Goal: Task Accomplishment & Management: Complete application form

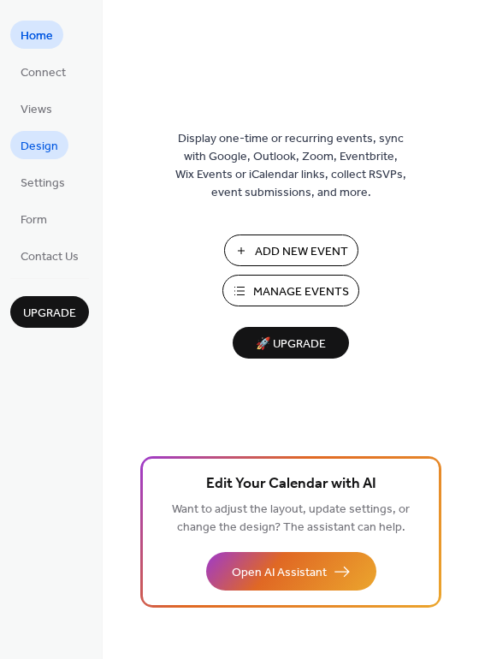
click at [40, 158] on link "Design" at bounding box center [39, 145] width 58 height 28
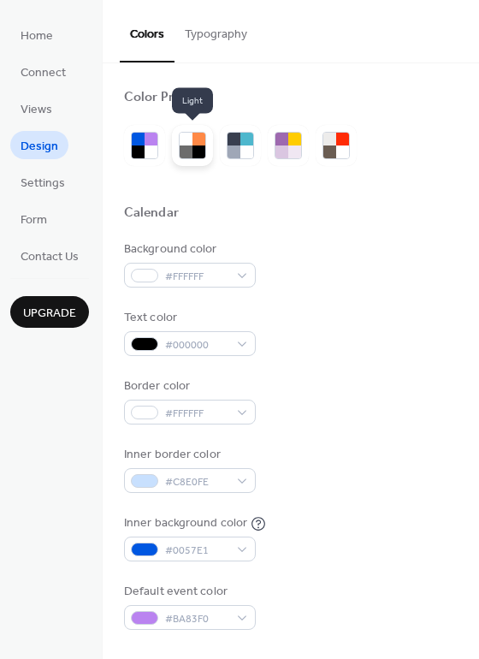
click at [184, 142] on div at bounding box center [186, 139] width 13 height 13
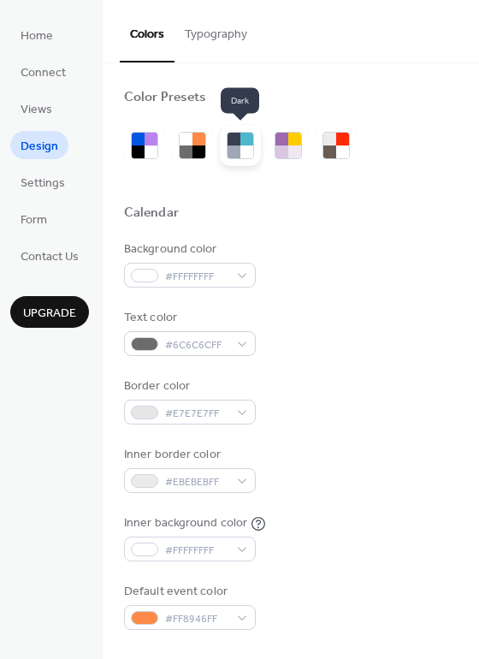
click at [242, 139] on div at bounding box center [247, 139] width 13 height 13
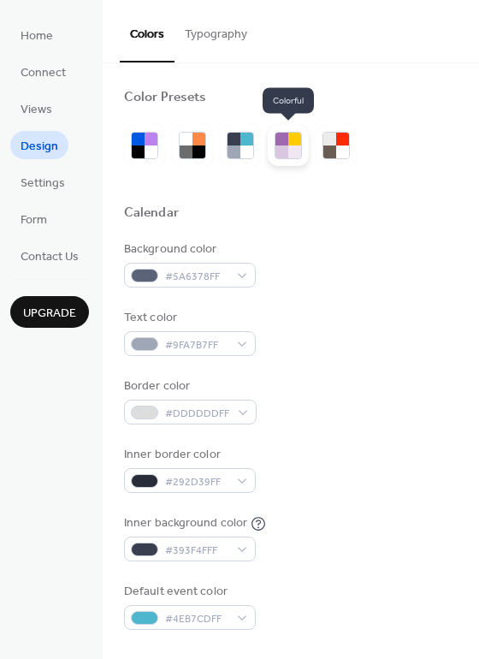
click at [289, 135] on div at bounding box center [295, 139] width 13 height 13
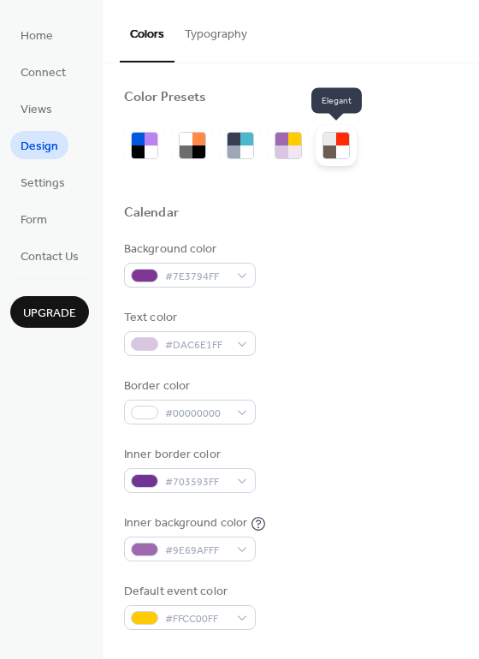
click at [342, 140] on div at bounding box center [342, 139] width 13 height 13
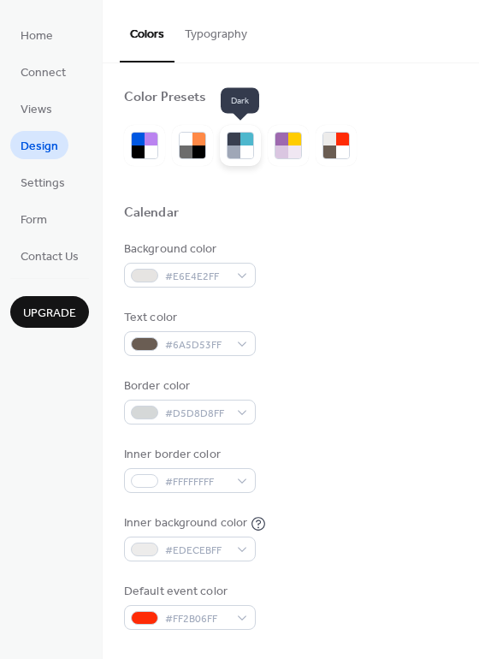
click at [225, 146] on div at bounding box center [240, 145] width 41 height 41
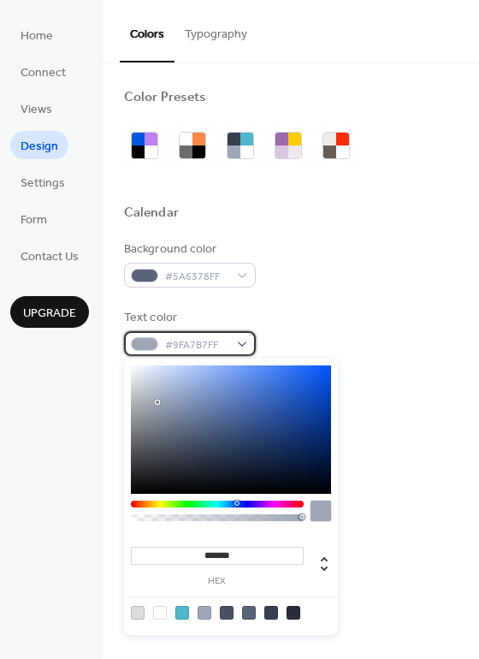
click at [242, 344] on div "#9FA7B7FF" at bounding box center [190, 343] width 132 height 25
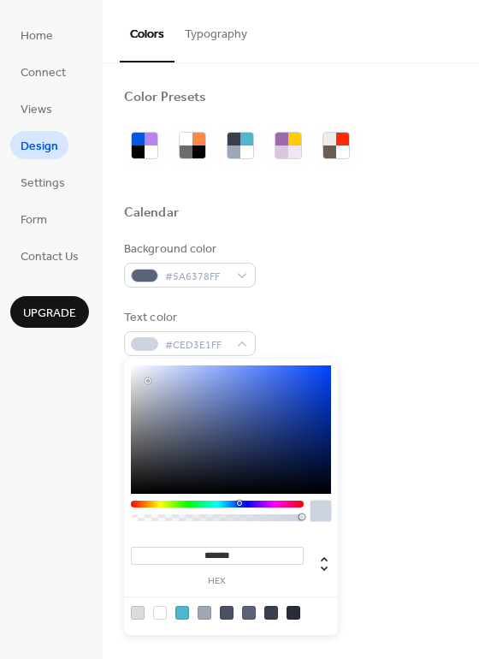
type input "*******"
drag, startPoint x: 158, startPoint y: 402, endPoint x: 150, endPoint y: 381, distance: 21.9
click at [150, 381] on div at bounding box center [149, 380] width 3 height 3
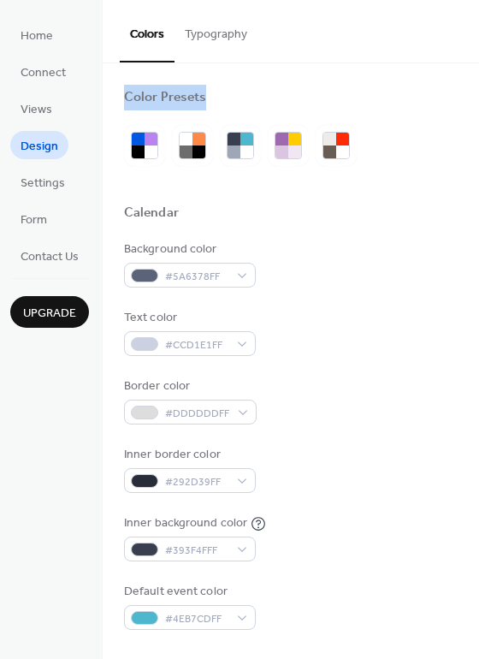
drag, startPoint x: 472, startPoint y: 55, endPoint x: 473, endPoint y: 140, distance: 85.6
click at [473, 140] on div "Colors Typography Color Presets Calendar Background color #5A6378FF Text color …" at bounding box center [291, 329] width 377 height 659
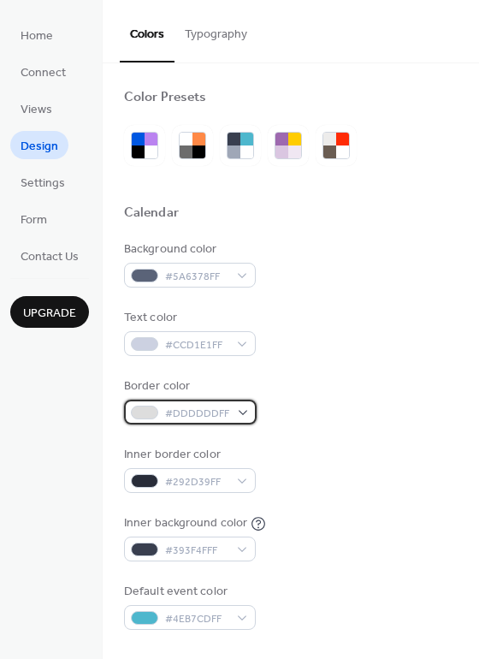
click at [171, 414] on span "#DDDDDDFF" at bounding box center [197, 414] width 64 height 18
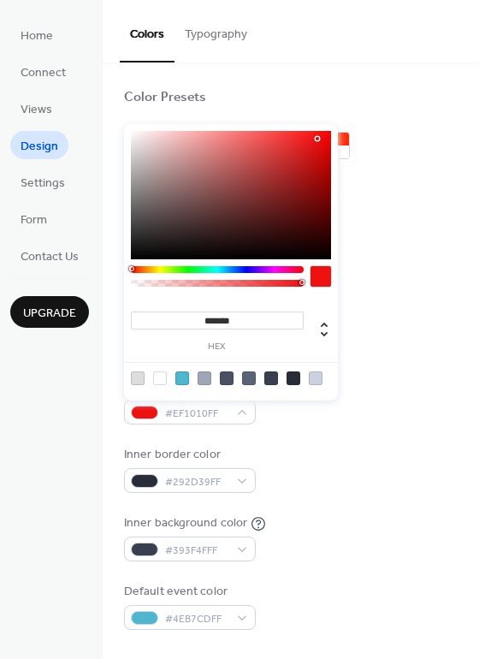
type input "*******"
drag, startPoint x: 133, startPoint y: 146, endPoint x: 319, endPoint y: 140, distance: 185.9
click at [319, 140] on div at bounding box center [231, 195] width 200 height 128
click at [315, 276] on div at bounding box center [321, 276] width 21 height 21
click at [146, 413] on div at bounding box center [144, 413] width 27 height 14
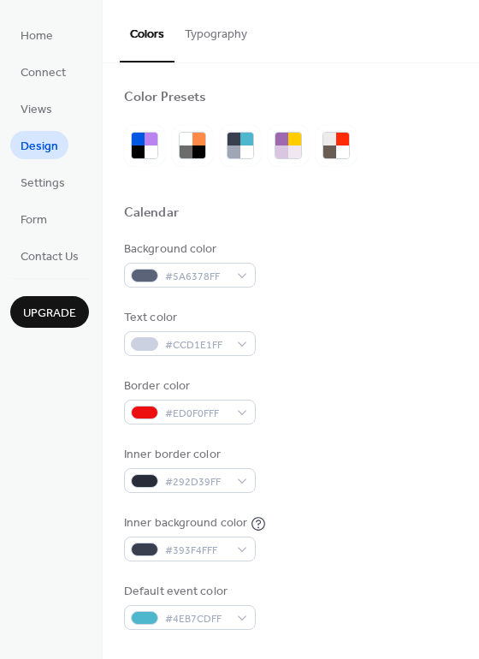
click at [233, 32] on button "Typography" at bounding box center [216, 30] width 83 height 61
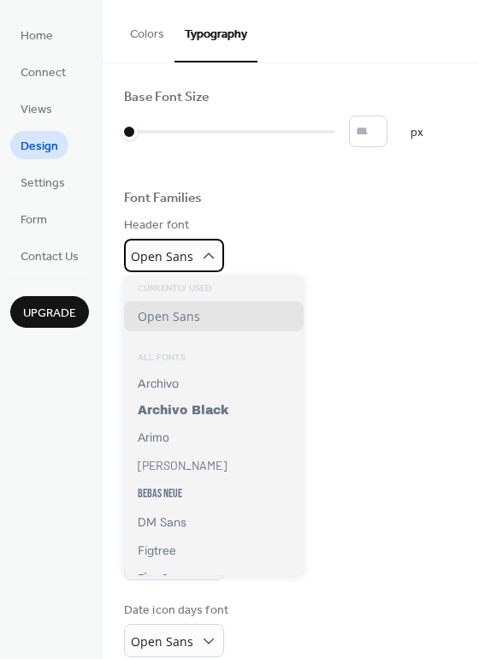
click at [195, 265] on div "Open Sans" at bounding box center [174, 255] width 100 height 33
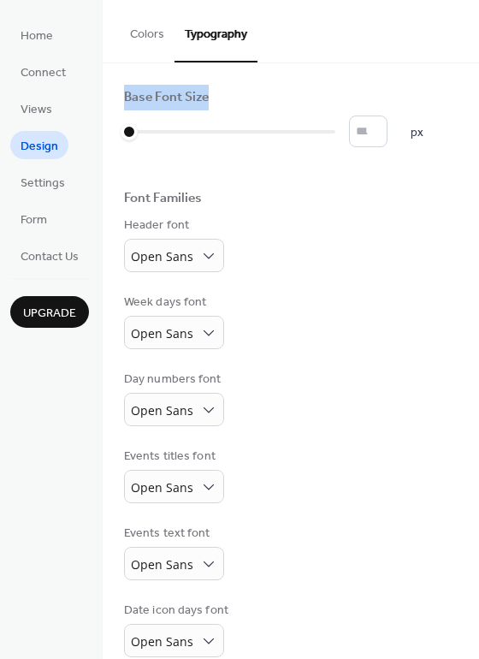
drag, startPoint x: 471, startPoint y: 44, endPoint x: 469, endPoint y: 77, distance: 33.4
click at [469, 77] on div "Colors Typography Color Presets Calendar Background color #5A6378FF Text color …" at bounding box center [291, 329] width 377 height 659
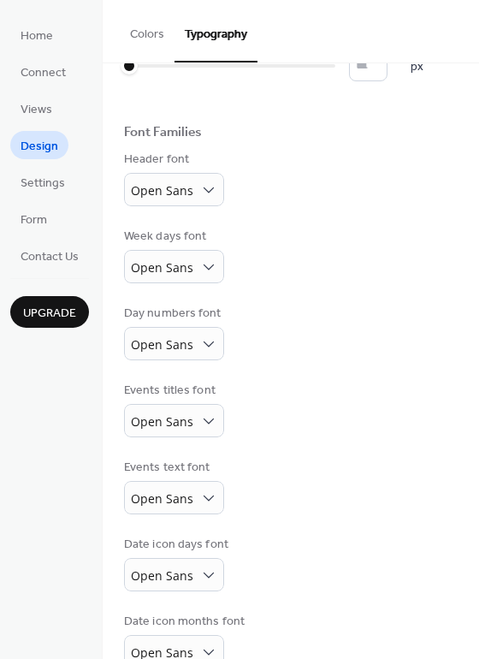
scroll to position [103, 0]
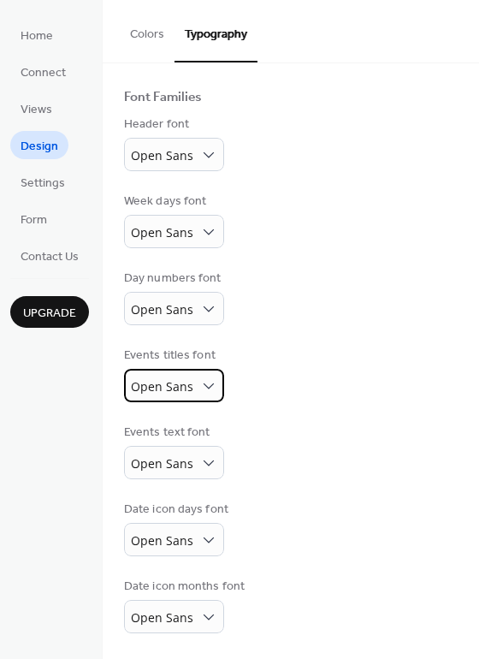
click at [195, 384] on div "Open Sans" at bounding box center [174, 385] width 100 height 33
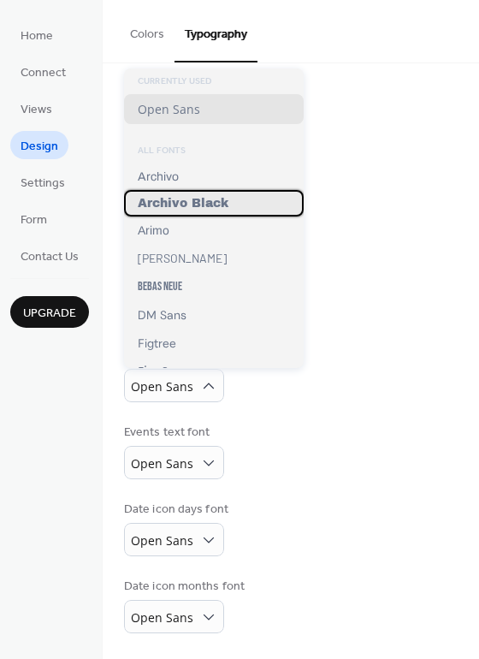
click at [193, 206] on span "Archivo Black" at bounding box center [183, 203] width 91 height 13
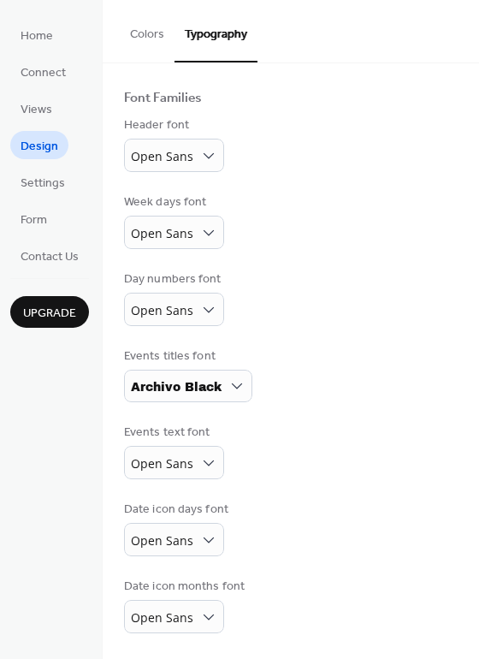
scroll to position [102, 0]
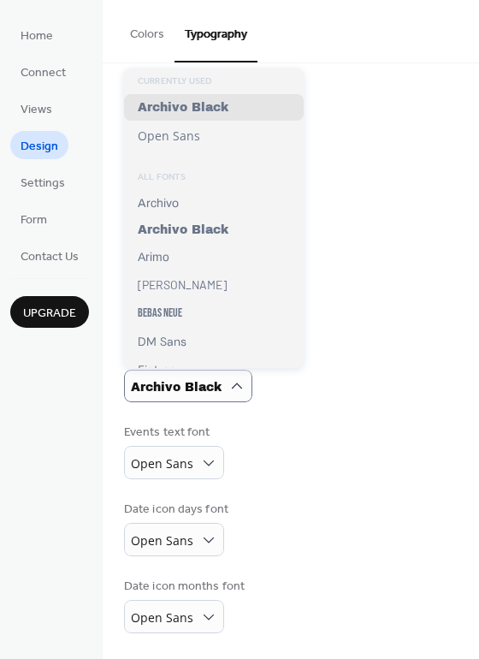
click at [307, 336] on div "Base Font Size * px Font Families Header font Open Sans Week days font Open San…" at bounding box center [291, 311] width 334 height 645
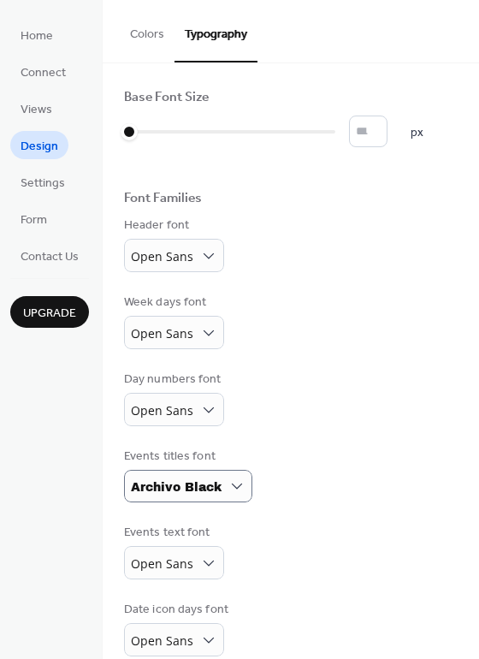
scroll to position [0, 0]
click at [27, 101] on span "Views" at bounding box center [37, 110] width 32 height 18
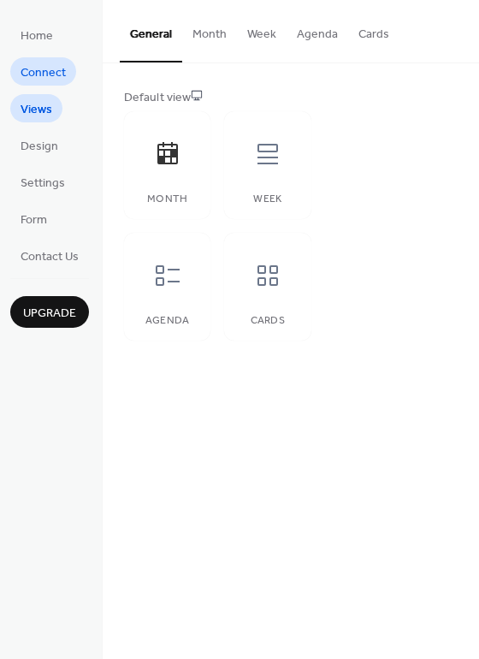
click at [37, 74] on span "Connect" at bounding box center [43, 73] width 45 height 18
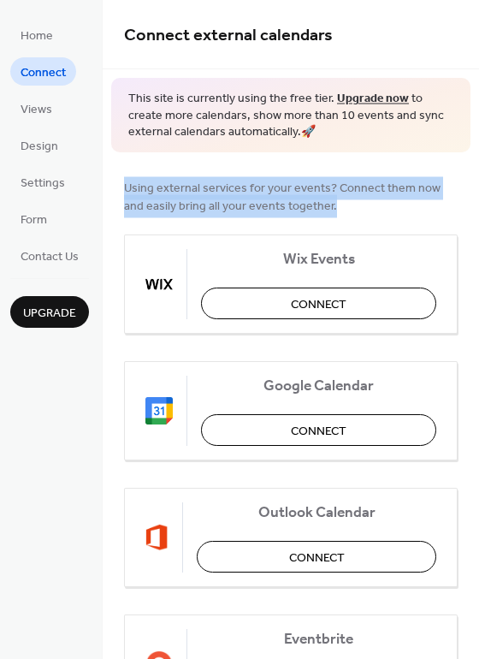
drag, startPoint x: 473, startPoint y: 132, endPoint x: 473, endPoint y: 189, distance: 57.4
click at [473, 189] on div "Connect external calendars This site is currently using the free tier. Upgrade …" at bounding box center [291, 329] width 377 height 659
click at [392, 416] on button "Connect" at bounding box center [318, 430] width 235 height 32
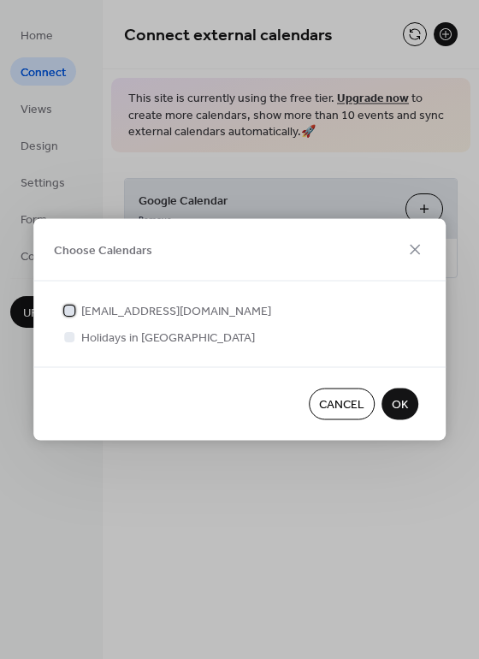
click at [164, 305] on span "kts.saloon20@gmail.com" at bounding box center [176, 312] width 190 height 18
click at [404, 406] on span "OK" at bounding box center [400, 405] width 16 height 18
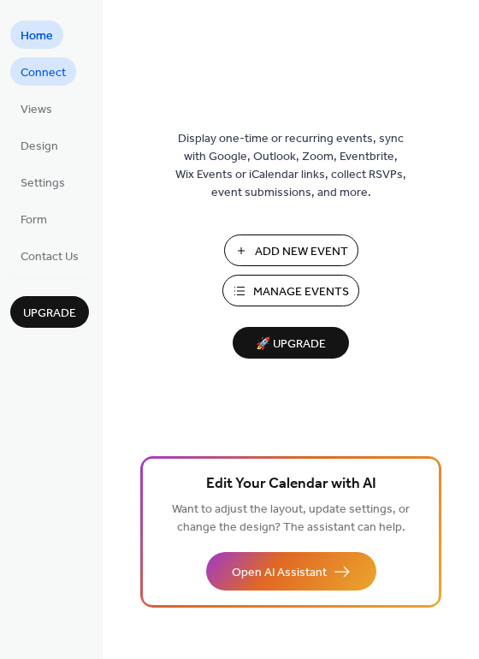
click at [43, 75] on span "Connect" at bounding box center [43, 73] width 45 height 18
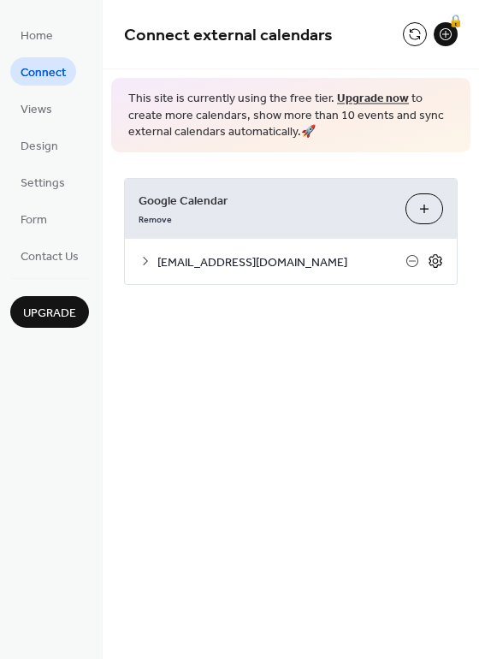
click at [437, 258] on icon at bounding box center [435, 260] width 15 height 15
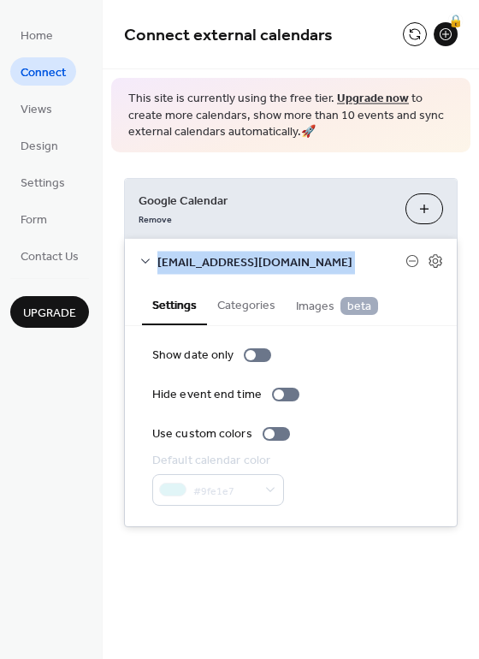
drag, startPoint x: 475, startPoint y: 152, endPoint x: 467, endPoint y: 264, distance: 111.6
click at [467, 264] on div "Google Calendar Remove Choose Calendars kts.saloon20@gmail.com Settings Categor…" at bounding box center [291, 352] width 377 height 401
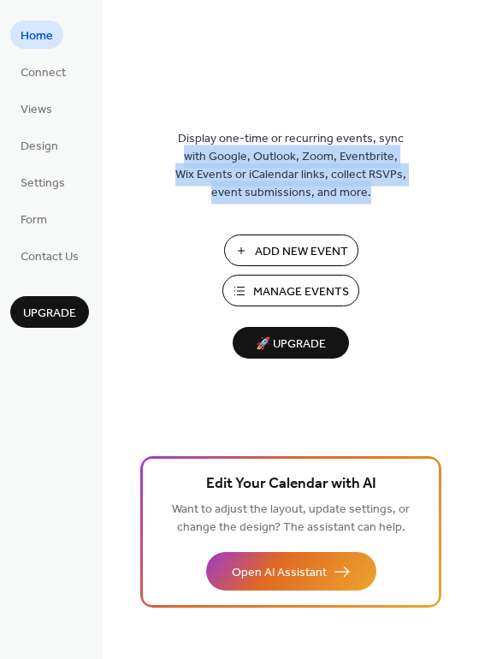
drag, startPoint x: 474, startPoint y: 76, endPoint x: 479, endPoint y: 185, distance: 108.9
click at [479, 185] on html "Home Connect Views Design Settings Form Contact Us Upgrade Home Upgrade Display…" at bounding box center [239, 329] width 479 height 659
click at [51, 74] on span "Connect" at bounding box center [43, 73] width 45 height 18
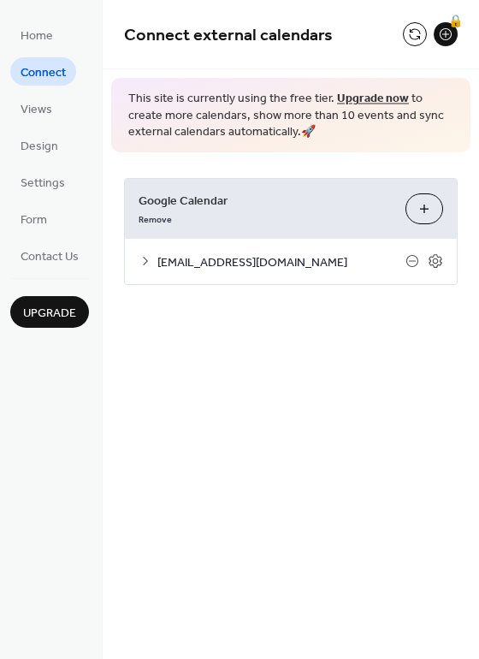
click at [421, 210] on button "Choose Calendars" at bounding box center [425, 208] width 38 height 31
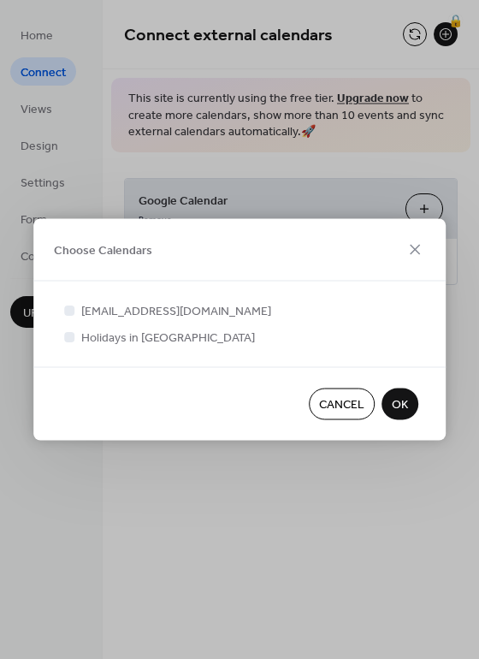
click at [400, 396] on span "OK" at bounding box center [400, 405] width 16 height 18
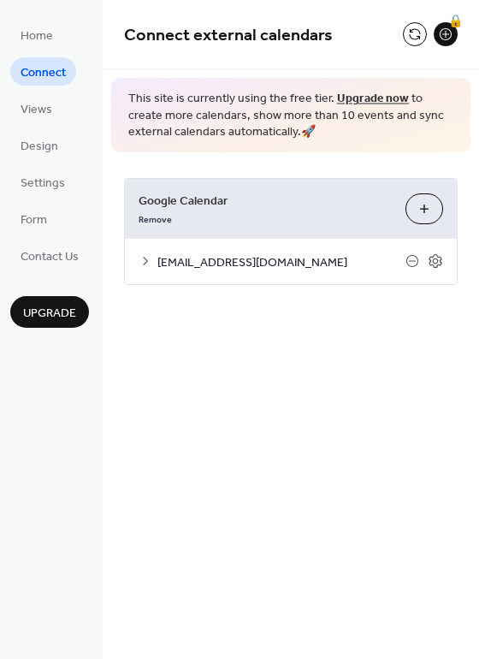
drag, startPoint x: 474, startPoint y: 57, endPoint x: 473, endPoint y: 32, distance: 25.7
click at [473, 32] on div "Connect external calendars 🔒" at bounding box center [291, 34] width 377 height 69
click at [440, 36] on div "🔒" at bounding box center [446, 34] width 24 height 24
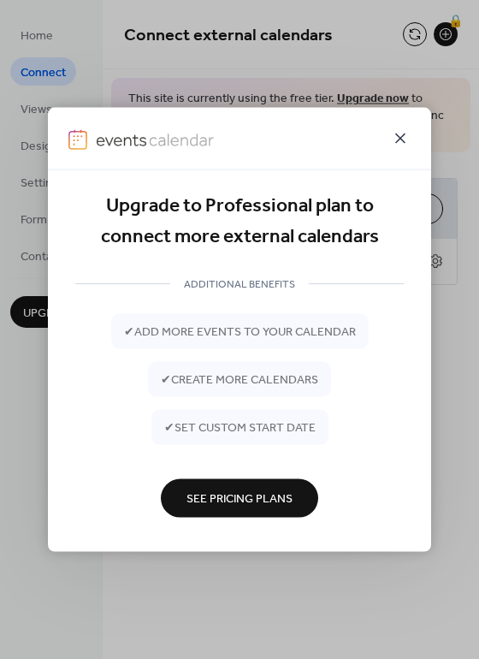
click at [395, 140] on icon at bounding box center [400, 138] width 21 height 21
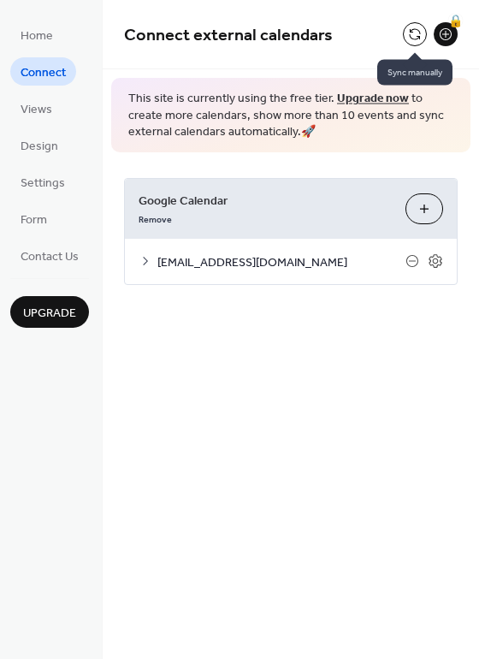
click at [413, 28] on button at bounding box center [415, 34] width 24 height 24
click at [375, 98] on link "Upgrade now" at bounding box center [373, 98] width 72 height 23
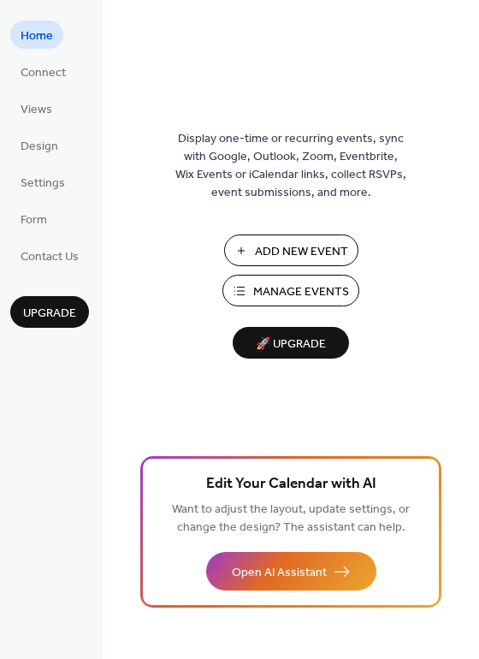
click at [296, 253] on span "Add New Event" at bounding box center [301, 252] width 93 height 18
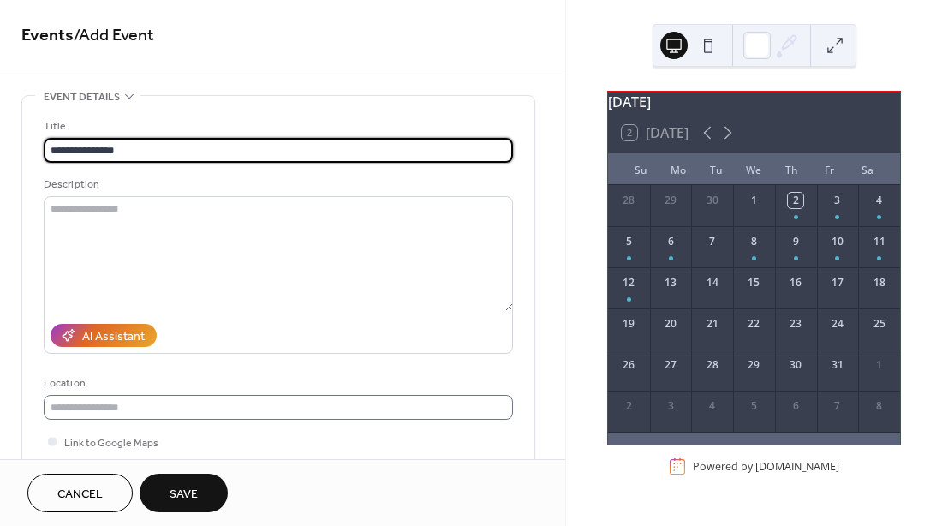
type input "**********"
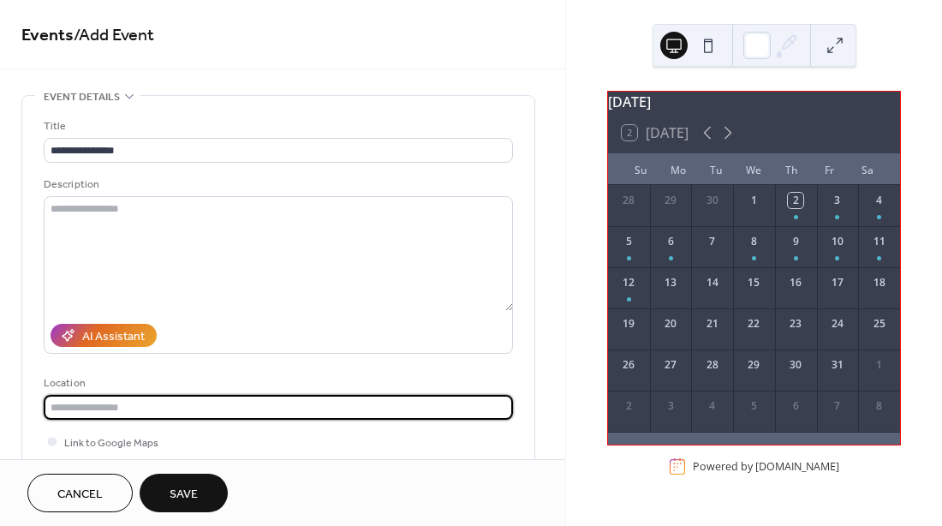
click at [229, 410] on input "text" at bounding box center [278, 407] width 469 height 25
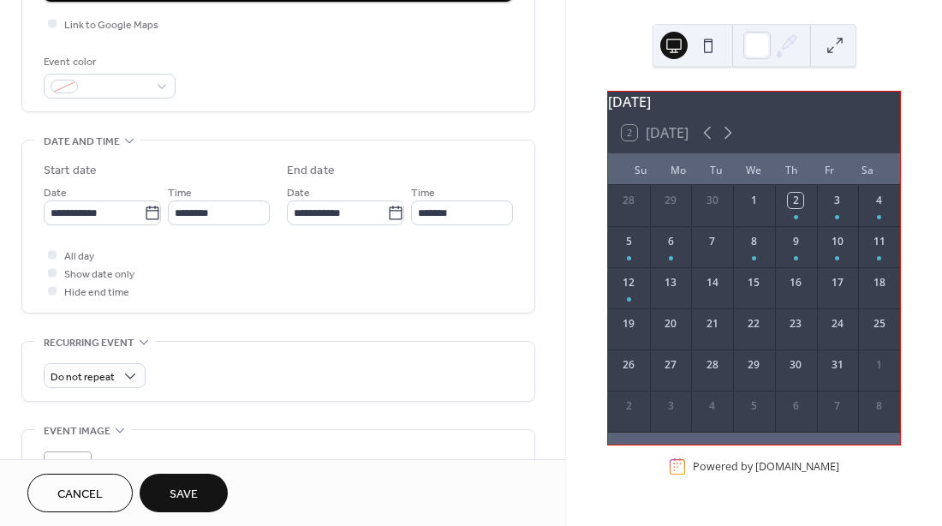
scroll to position [422, 0]
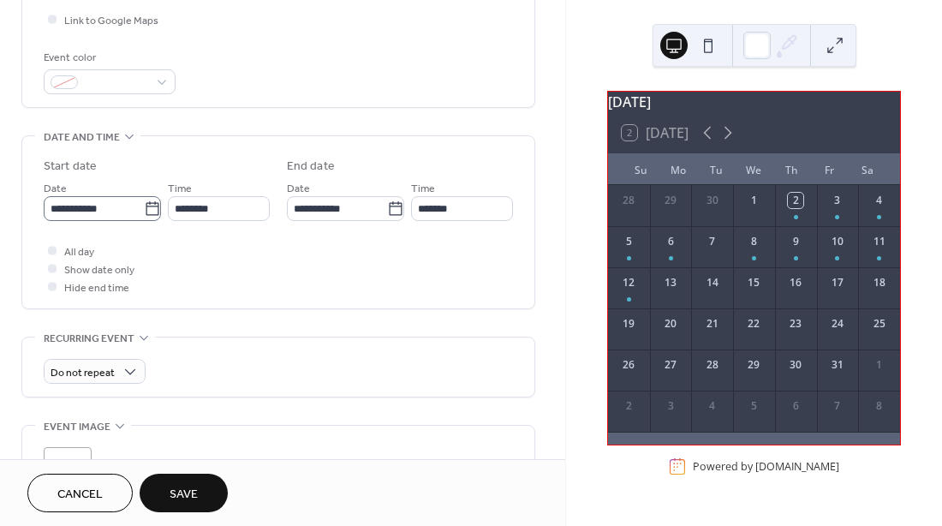
type input "**********"
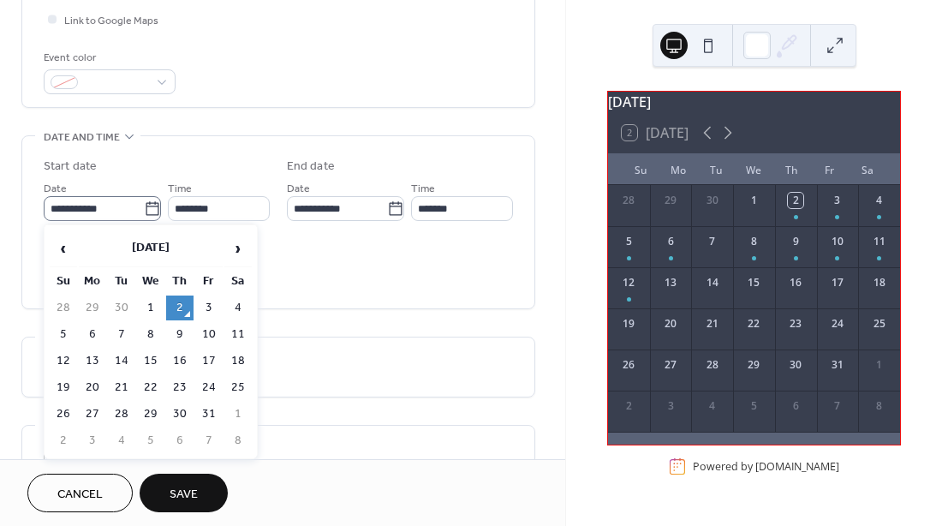
click at [152, 209] on icon at bounding box center [152, 208] width 17 height 17
click at [144, 209] on input "**********" at bounding box center [94, 208] width 100 height 25
click at [160, 358] on td "15" at bounding box center [150, 360] width 27 height 25
type input "**********"
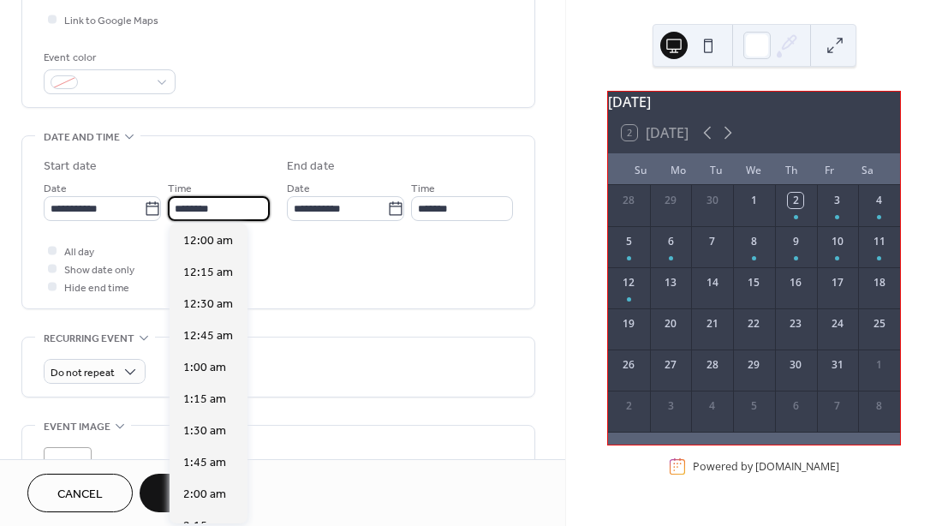
scroll to position [1521, 0]
drag, startPoint x: 235, startPoint y: 204, endPoint x: 164, endPoint y: 203, distance: 70.2
click at [164, 203] on div "**********" at bounding box center [157, 199] width 226 height 43
type input "*******"
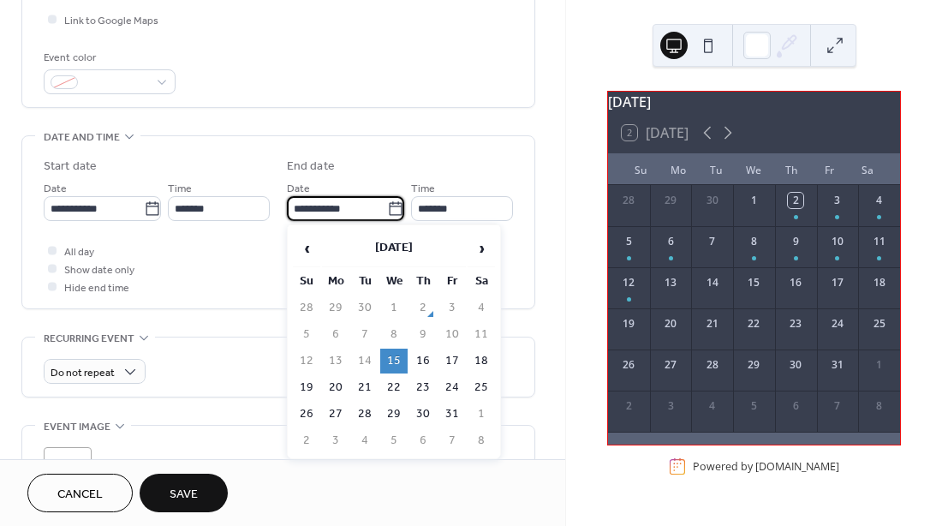
click at [342, 206] on input "**********" at bounding box center [337, 208] width 100 height 25
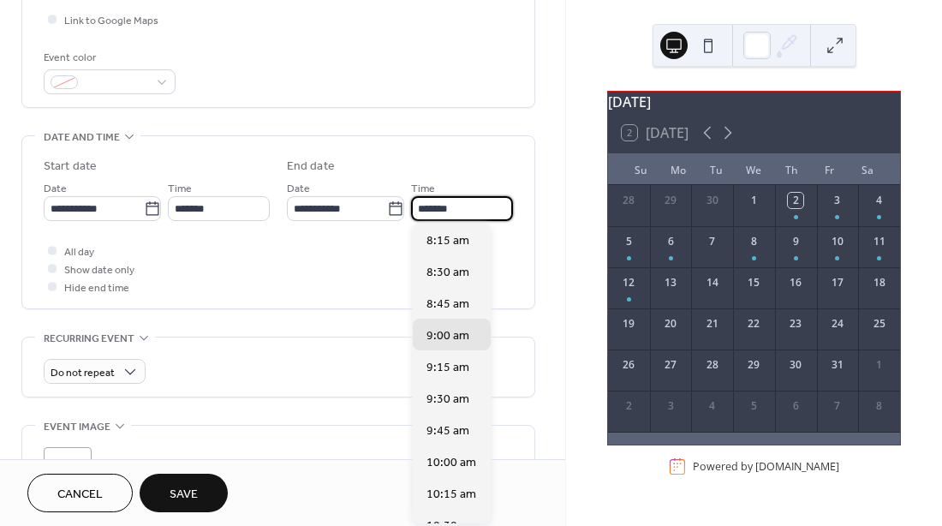
click at [460, 205] on input "*******" at bounding box center [462, 208] width 102 height 25
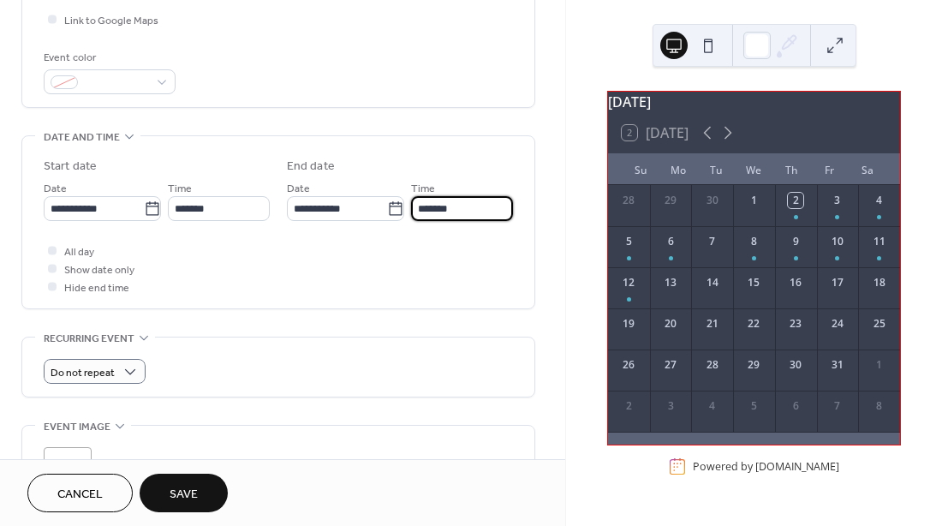
type input "*******"
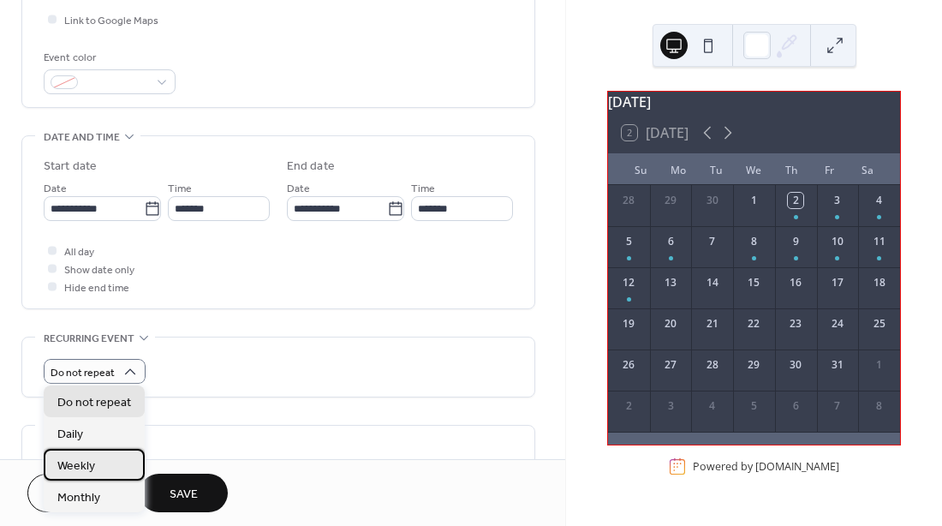
click at [88, 471] on span "Weekly" at bounding box center [76, 466] width 38 height 18
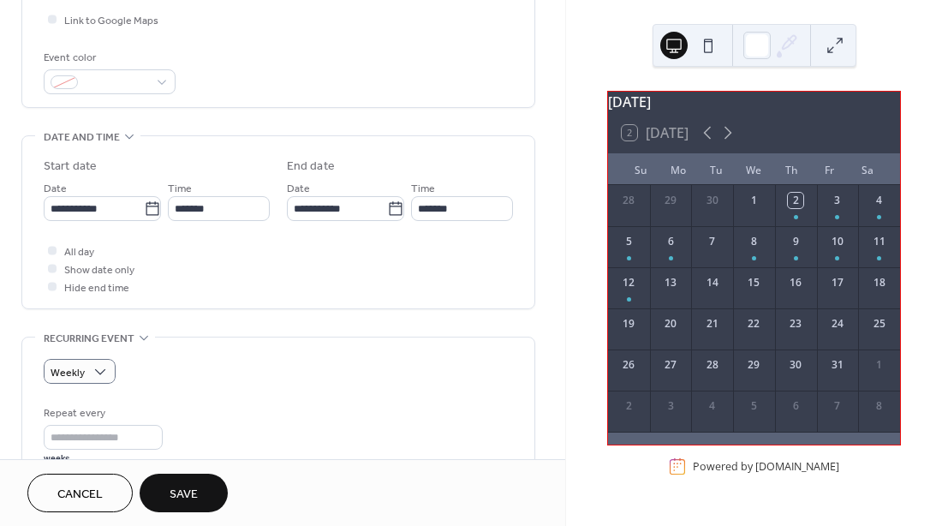
drag, startPoint x: 564, startPoint y: 209, endPoint x: 568, endPoint y: 253, distance: 43.8
click at [568, 253] on div "**********" at bounding box center [471, 263] width 942 height 526
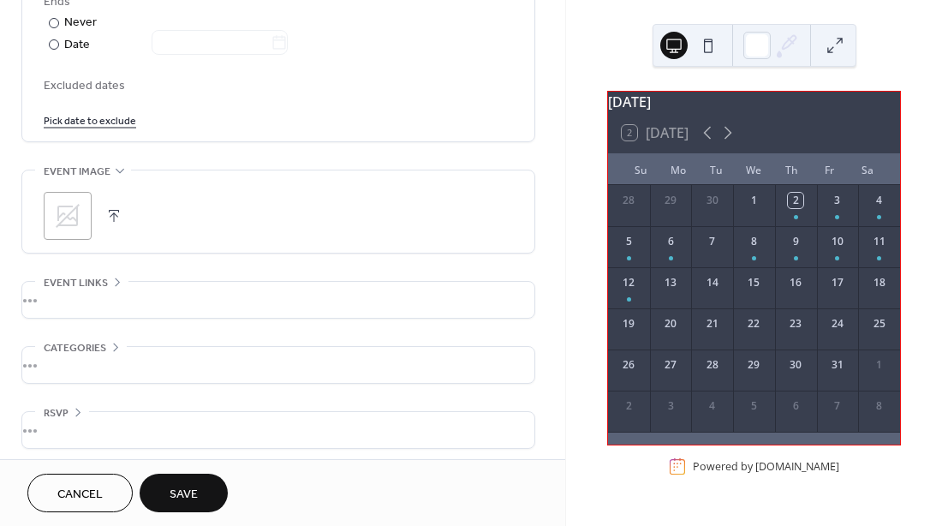
scroll to position [982, 0]
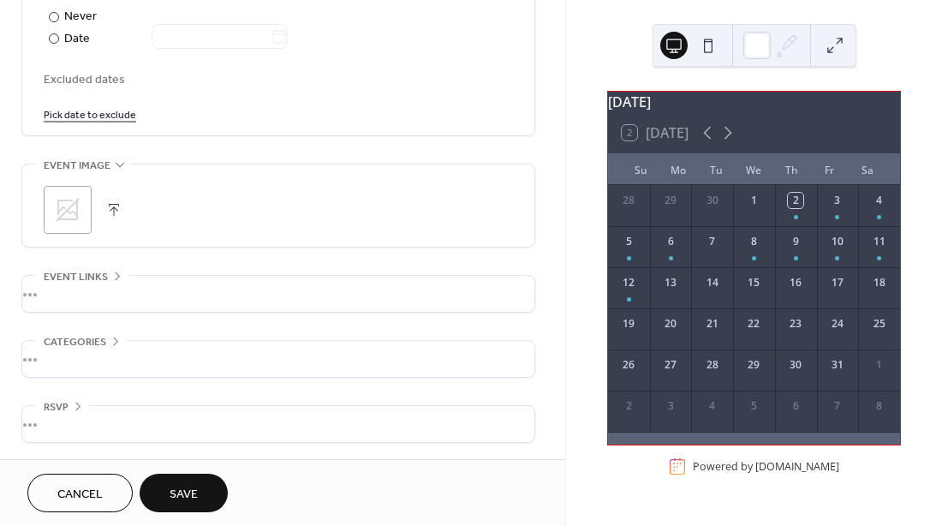
click at [175, 488] on span "Save" at bounding box center [184, 494] width 28 height 18
